Goal: Task Accomplishment & Management: Use online tool/utility

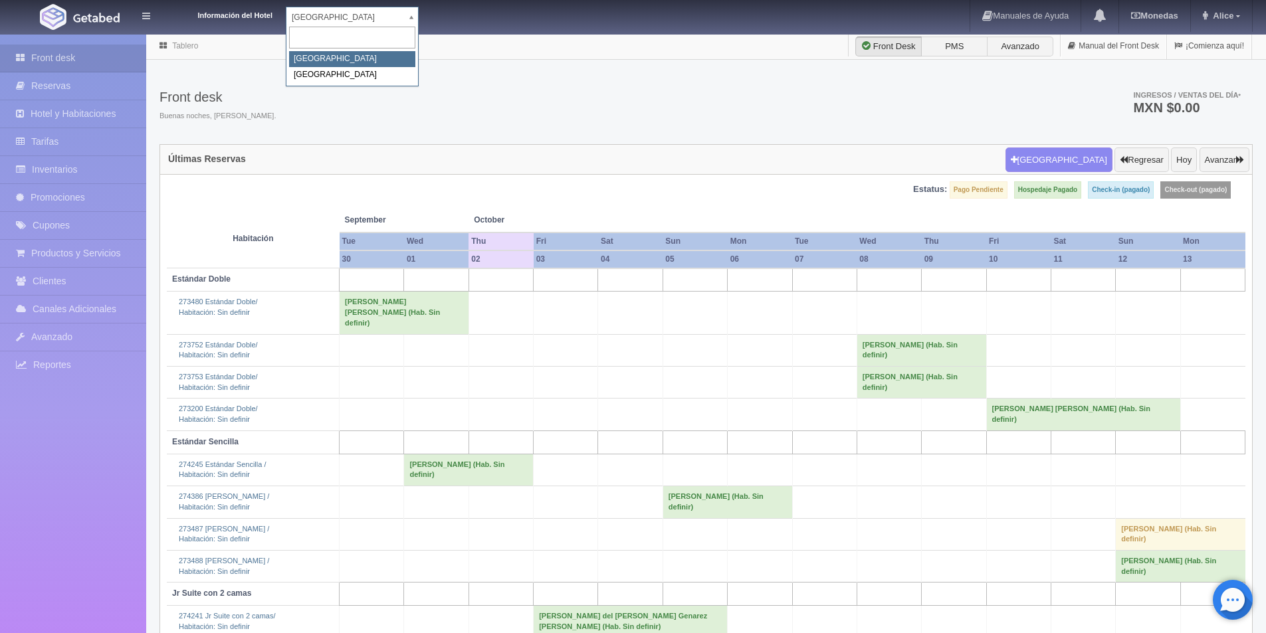
click at [400, 33] on body "Información del Hotel [GEOGRAPHIC_DATA] Campeche [GEOGRAPHIC_DATA] Campeche [GE…" at bounding box center [633, 399] width 1266 height 732
select select "375"
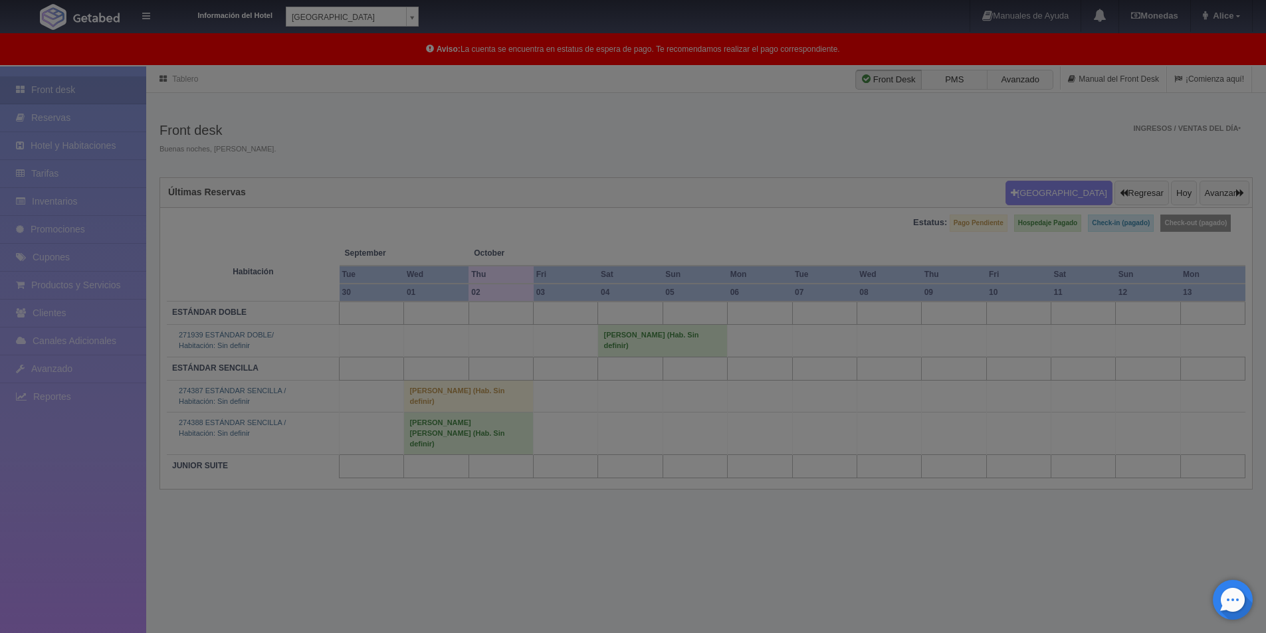
scroll to position [33, 0]
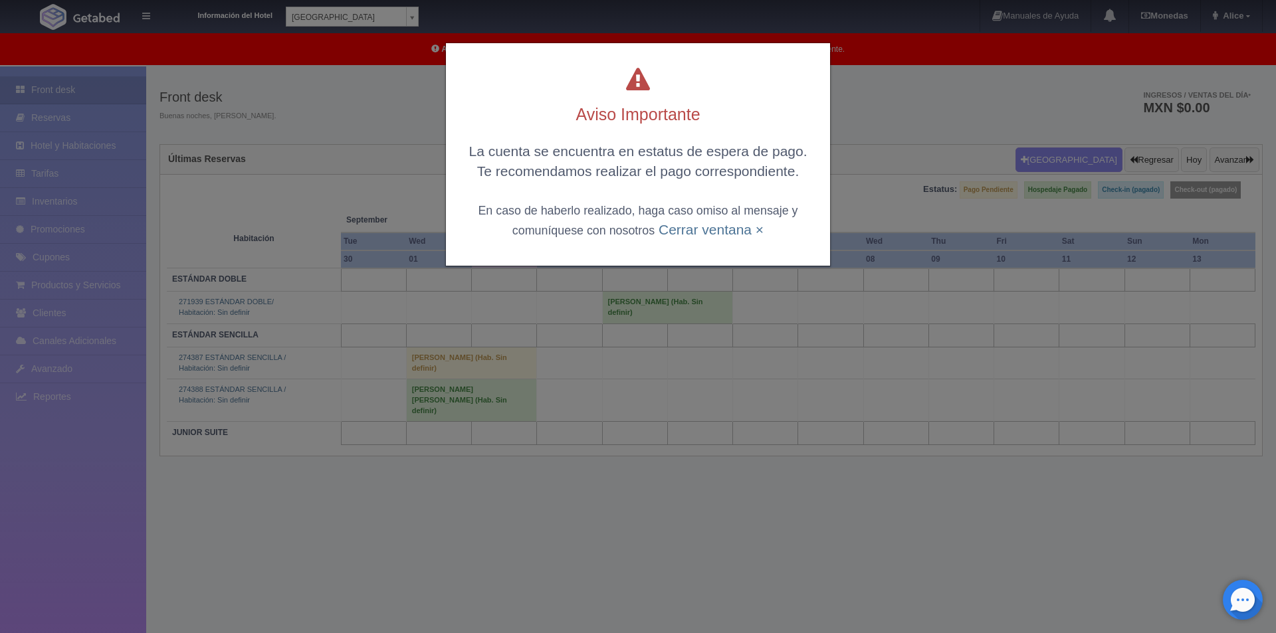
click at [664, 114] on h2 "Aviso Importante" at bounding box center [638, 115] width 358 height 19
click at [639, 130] on div "Aviso Importante La cuenta se encuentra en estatus de espera de pago. Te recome…" at bounding box center [638, 154] width 384 height 223
click at [746, 233] on link "Cerrar ventana ×" at bounding box center [711, 229] width 105 height 15
click at [746, 233] on div "Aviso Importante La cuenta se encuentra en estatus de espera de pago. Te recome…" at bounding box center [638, 154] width 384 height 223
